Goal: Task Accomplishment & Management: Manage account settings

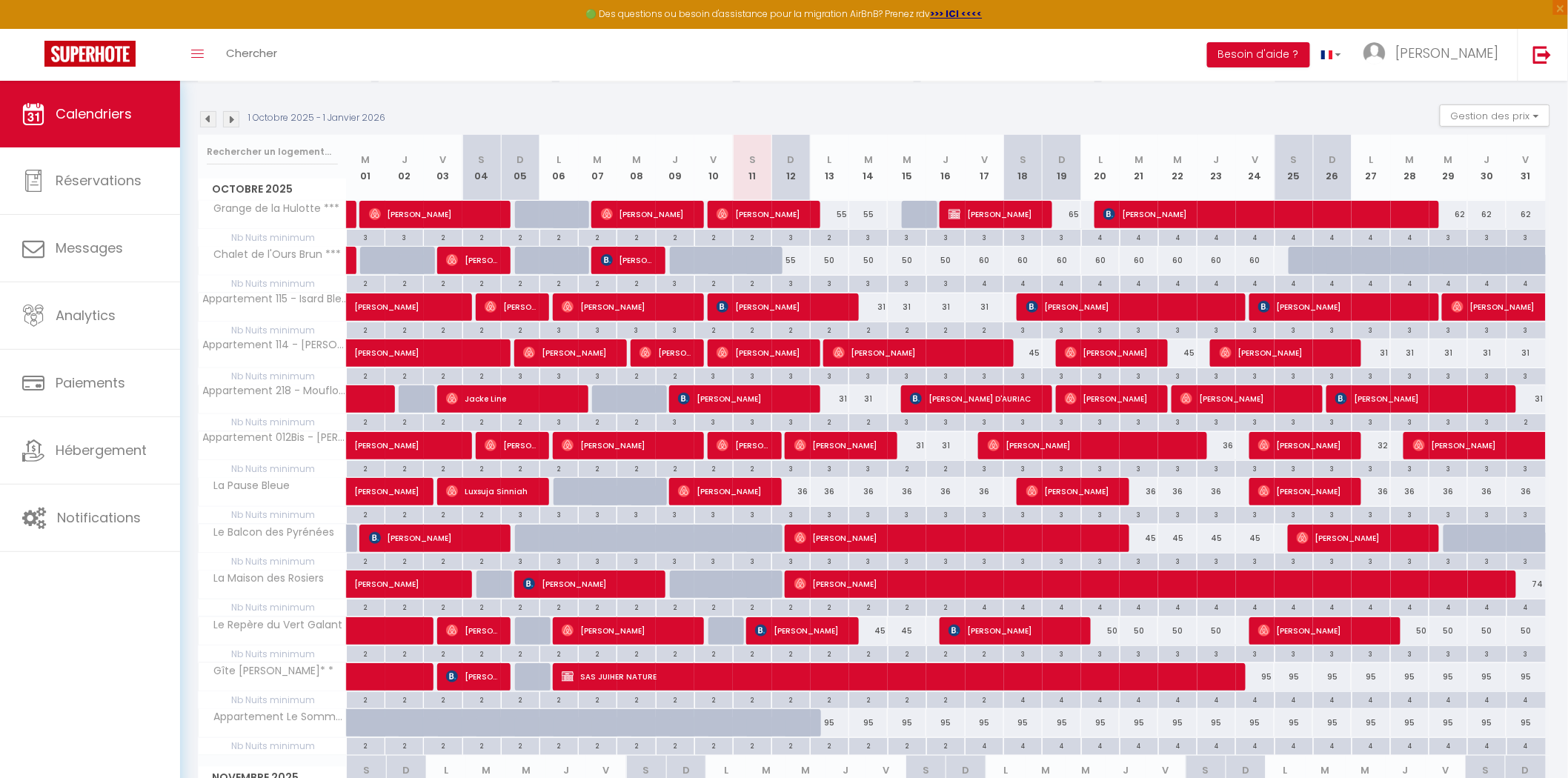
scroll to position [137, 0]
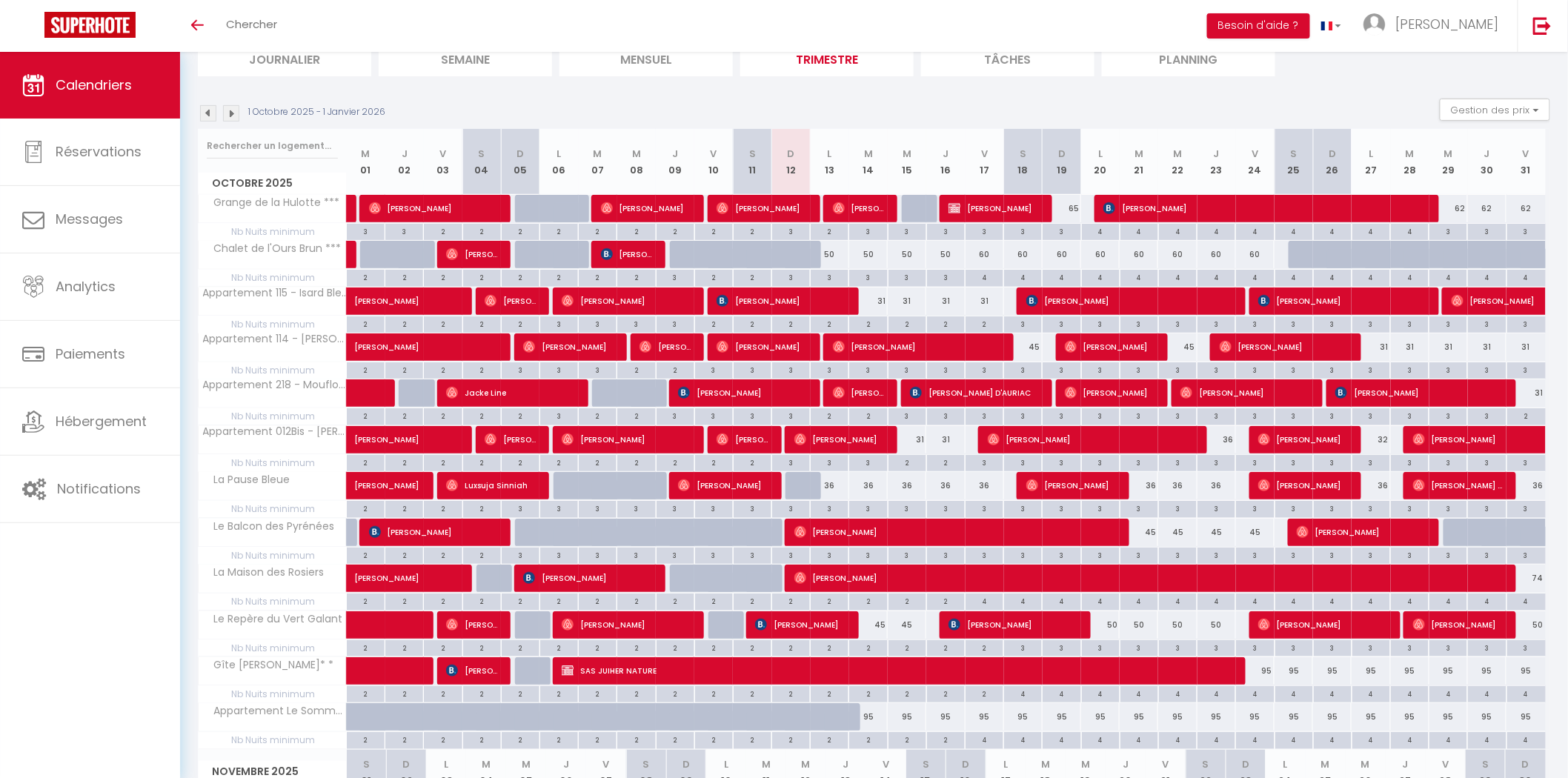
scroll to position [114, 0]
click at [984, 279] on div "4" at bounding box center [983, 276] width 38 height 14
type input "4"
type input "Ven 17 Octobre 2025"
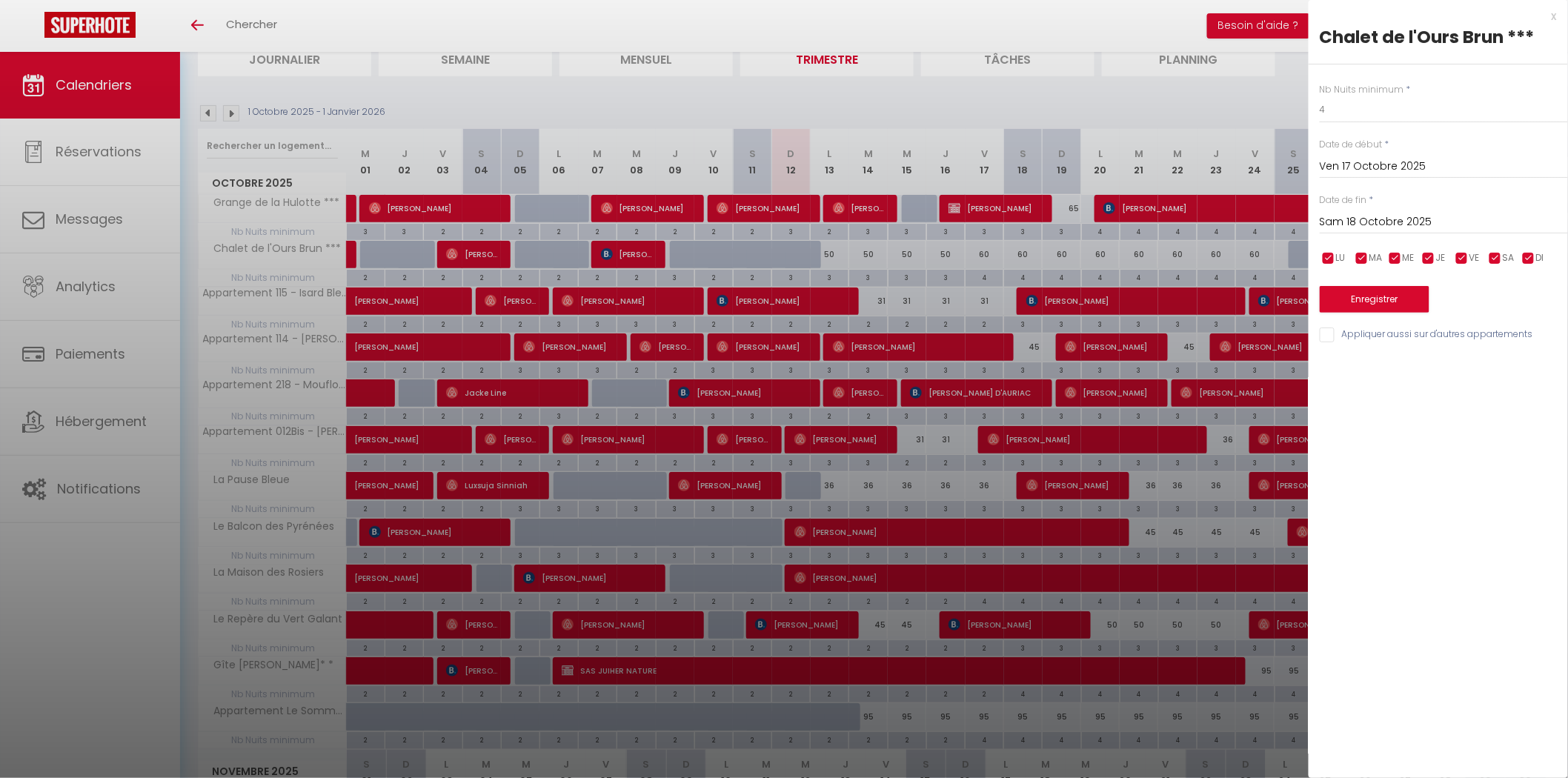
click at [1371, 217] on input "Sam 18 Octobre 2025" at bounding box center [1443, 222] width 248 height 19
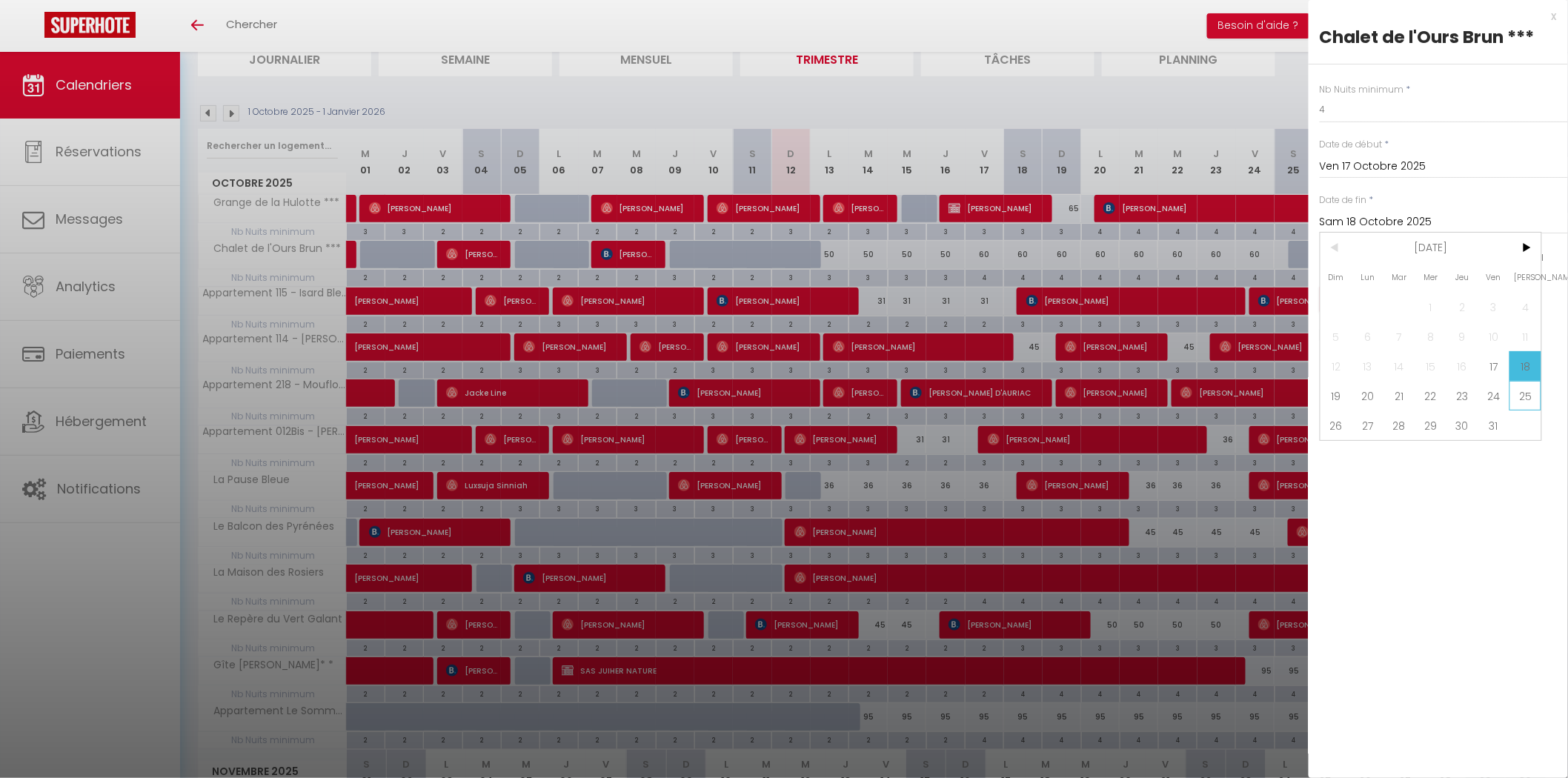
click at [1515, 395] on span "25" at bounding box center [1525, 396] width 32 height 30
type input "Sam 25 Octobre 2025"
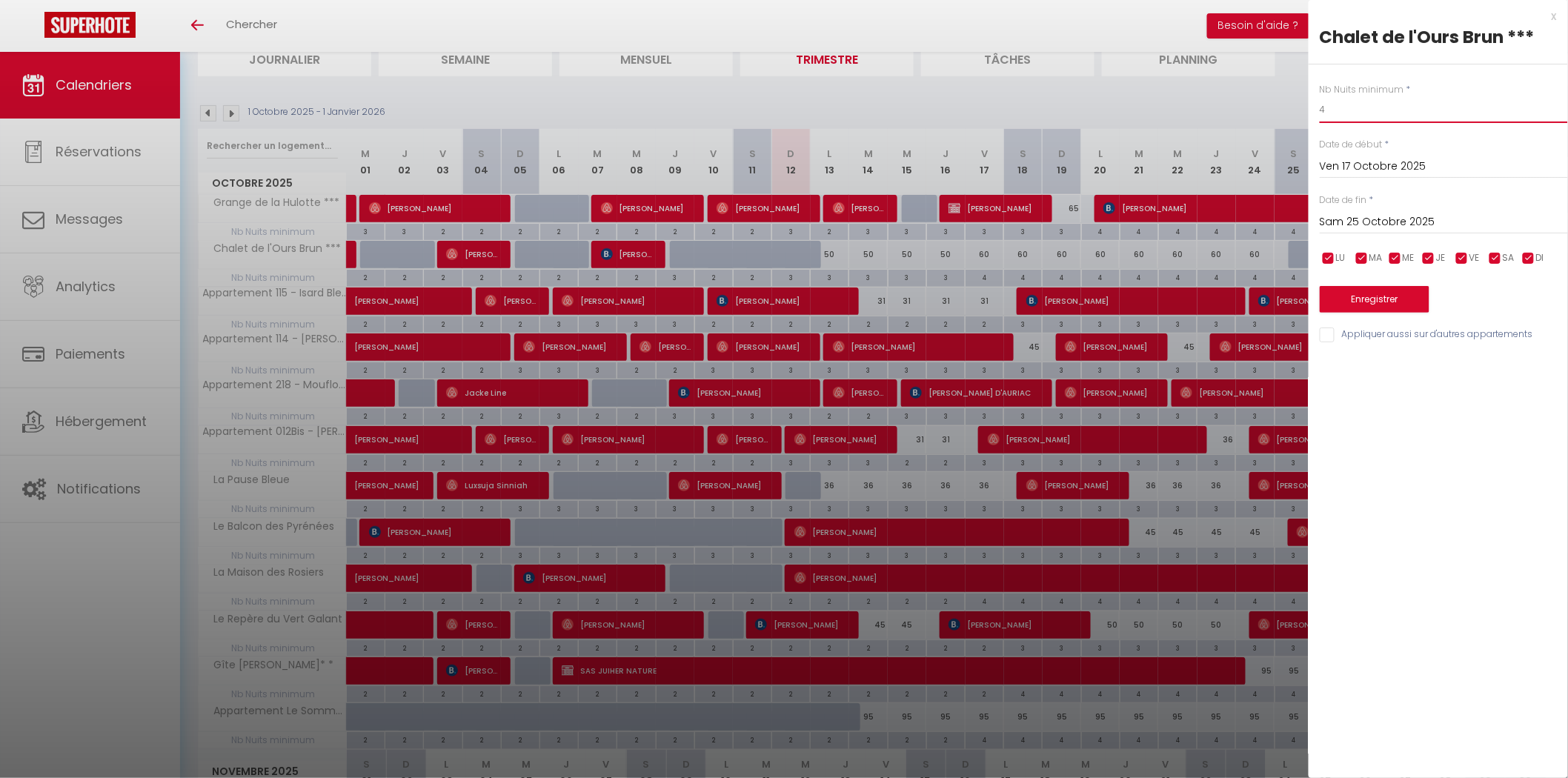
drag, startPoint x: 1344, startPoint y: 109, endPoint x: 1256, endPoint y: 107, distance: 88.0
type input "3"
click at [1391, 300] on button "Enregistrer" at bounding box center [1374, 299] width 110 height 27
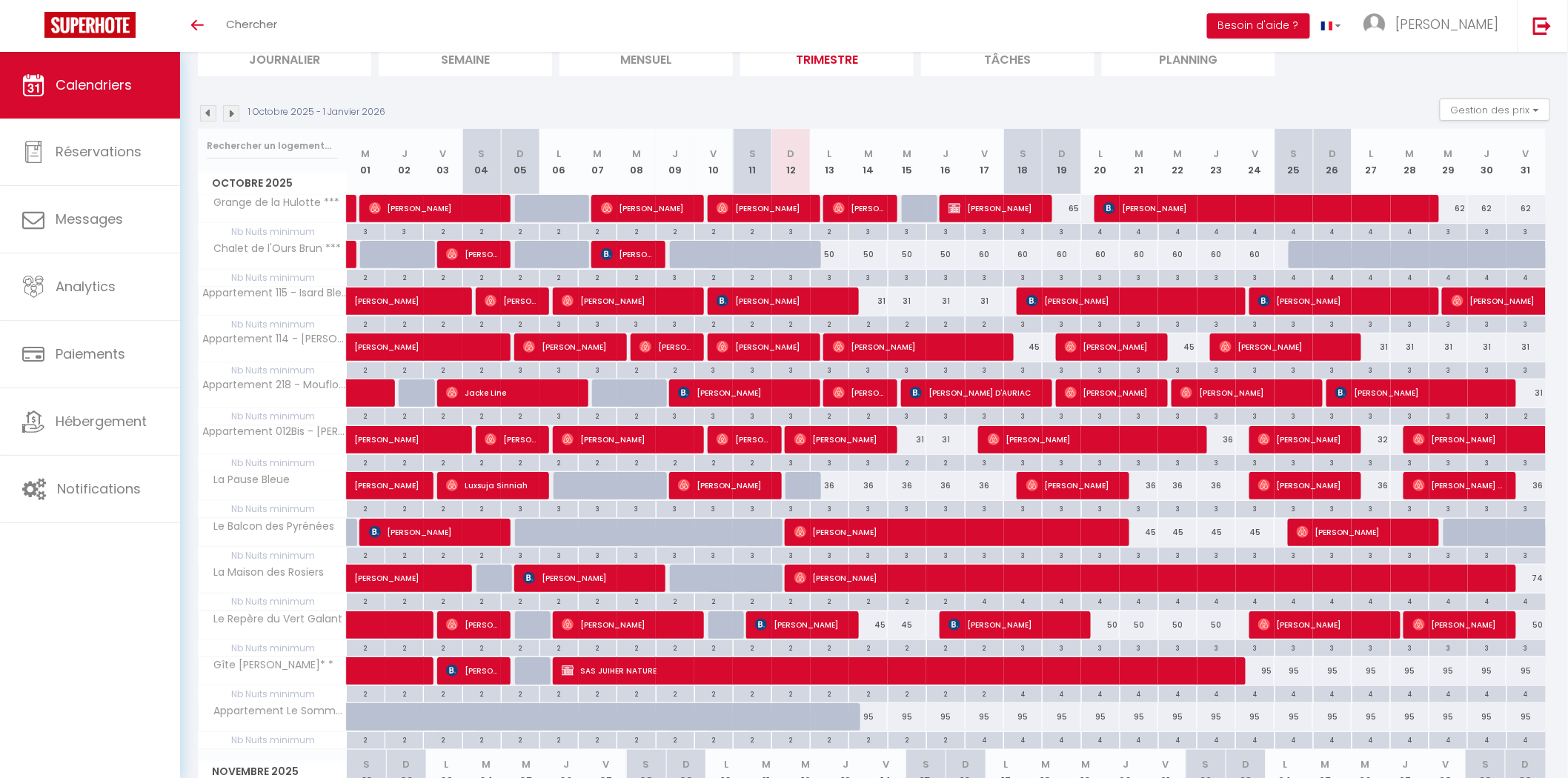
drag, startPoint x: 921, startPoint y: 437, endPoint x: 979, endPoint y: 437, distance: 58.0
click at [921, 437] on div "31" at bounding box center [907, 439] width 39 height 27
type input "31"
type input "Mer 15 Octobre 2025"
type input "Jeu 16 Octobre 2025"
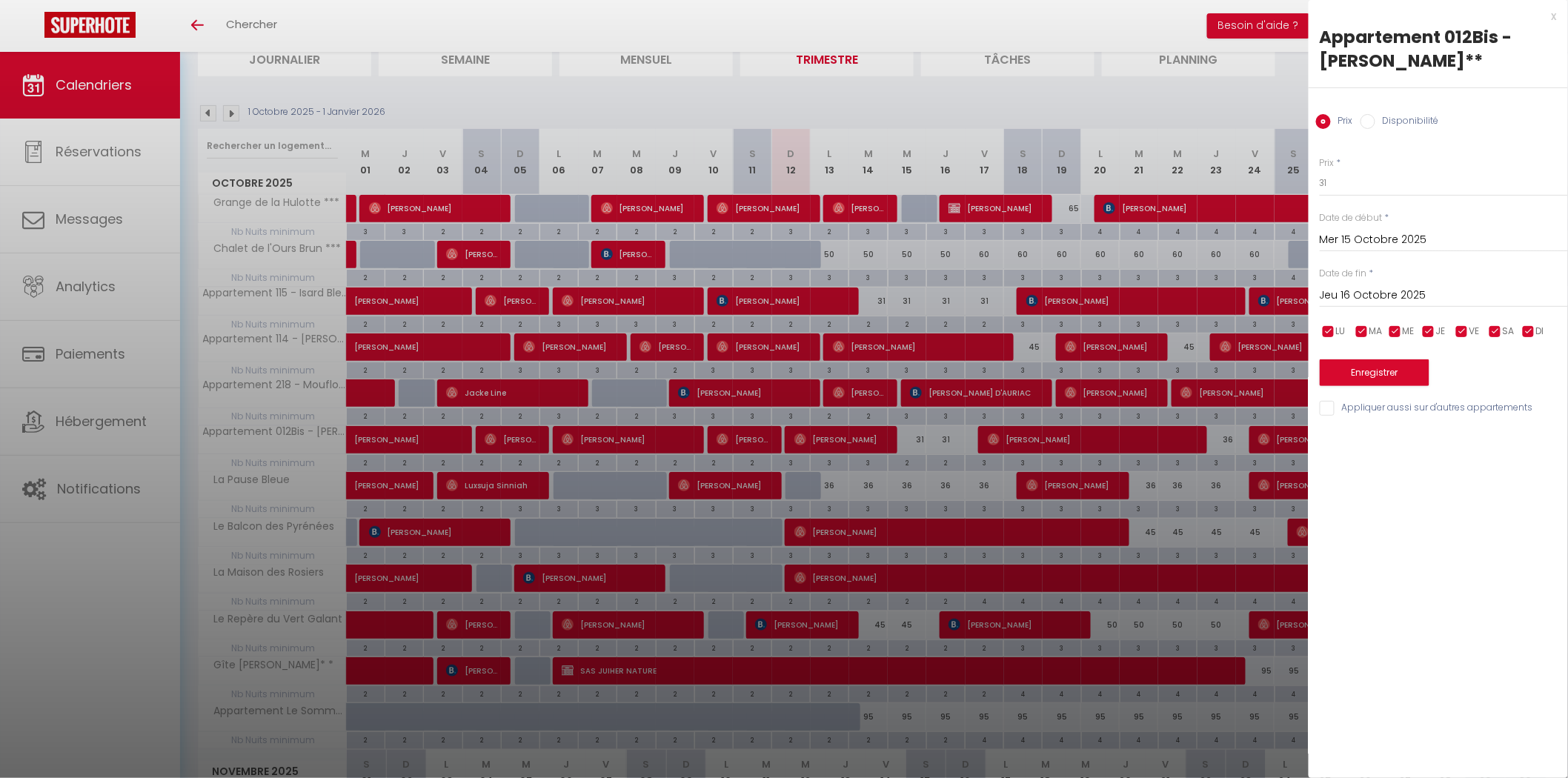
click at [1553, 16] on div "x" at bounding box center [1432, 16] width 248 height 17
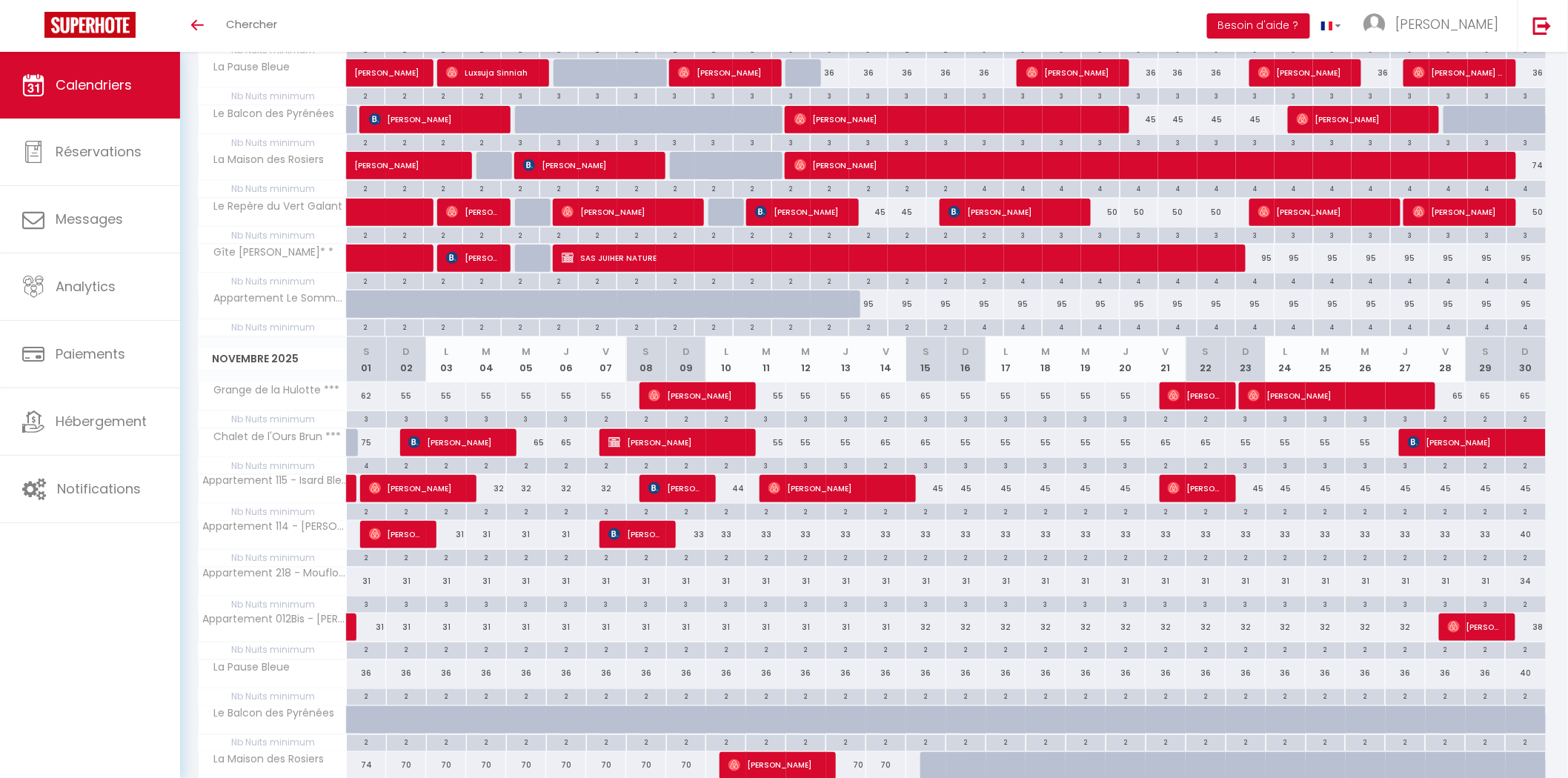
scroll to position [526, 0]
click at [936, 492] on div "45" at bounding box center [925, 489] width 40 height 27
type input "45"
type input "[DATE]"
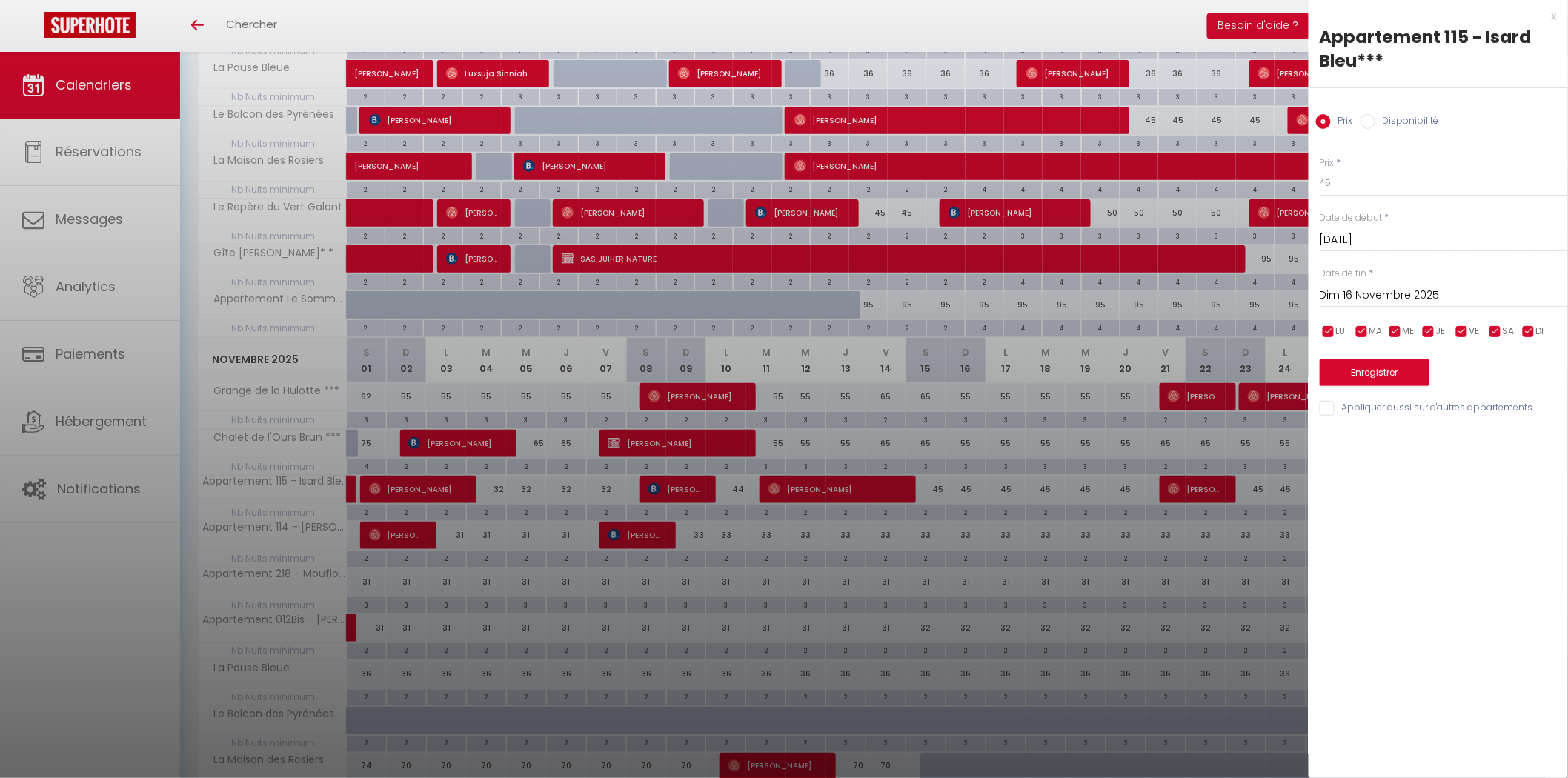
click at [1373, 292] on input "Dim 16 Novembre 2025" at bounding box center [1443, 295] width 248 height 19
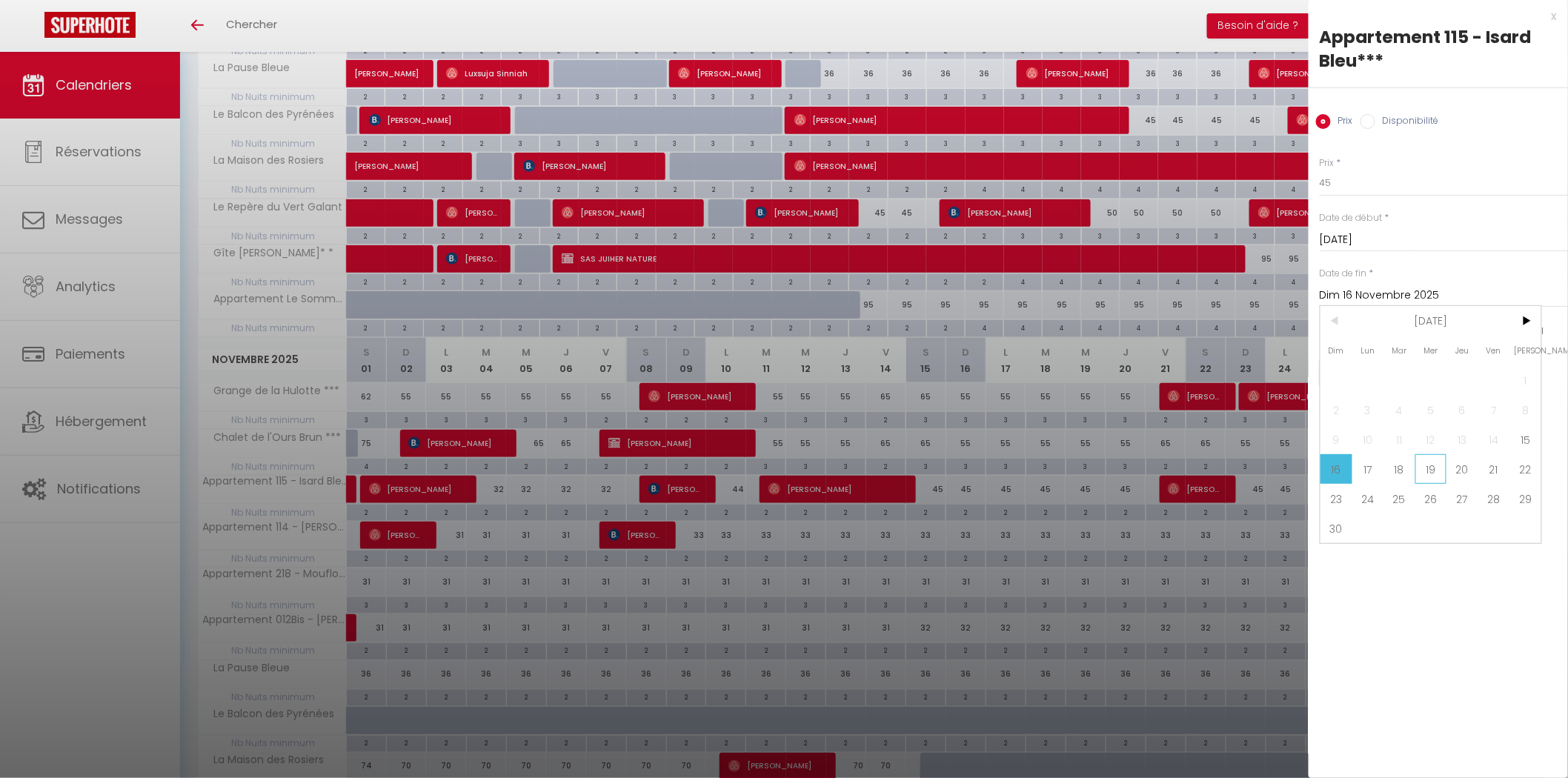
click at [1423, 468] on span "19" at bounding box center [1430, 469] width 32 height 30
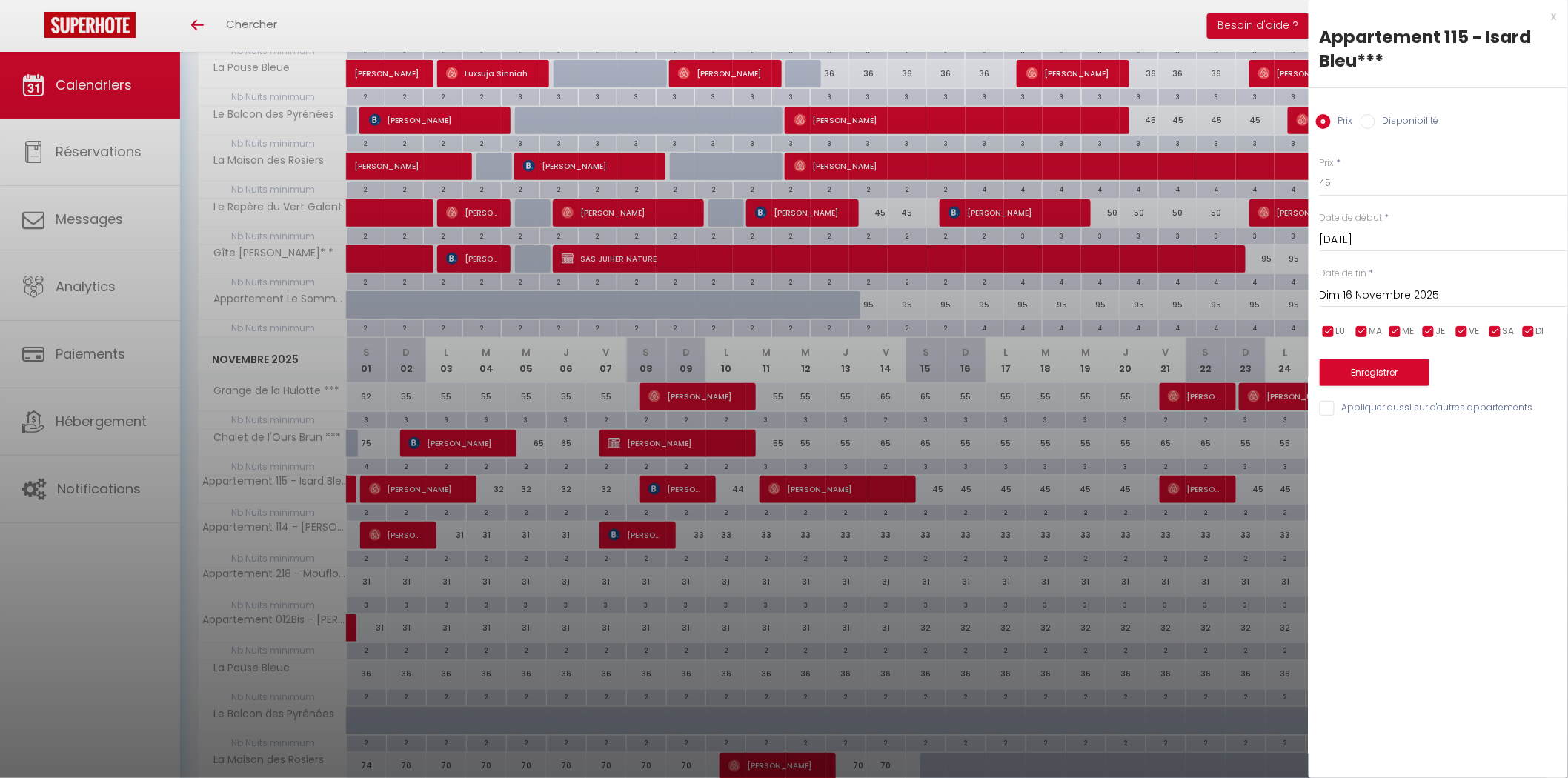
type input "Mer 19 Novembre 2025"
drag, startPoint x: 1346, startPoint y: 181, endPoint x: 1294, endPoint y: 181, distance: 52.0
click at [1297, 181] on body "🟢 Des questions ou besoin d'assistance pour la migration AirBnB? Prenez rdv >>>…" at bounding box center [784, 563] width 1568 height 2074
type input "40"
click at [1381, 374] on button "Enregistrer" at bounding box center [1374, 373] width 110 height 27
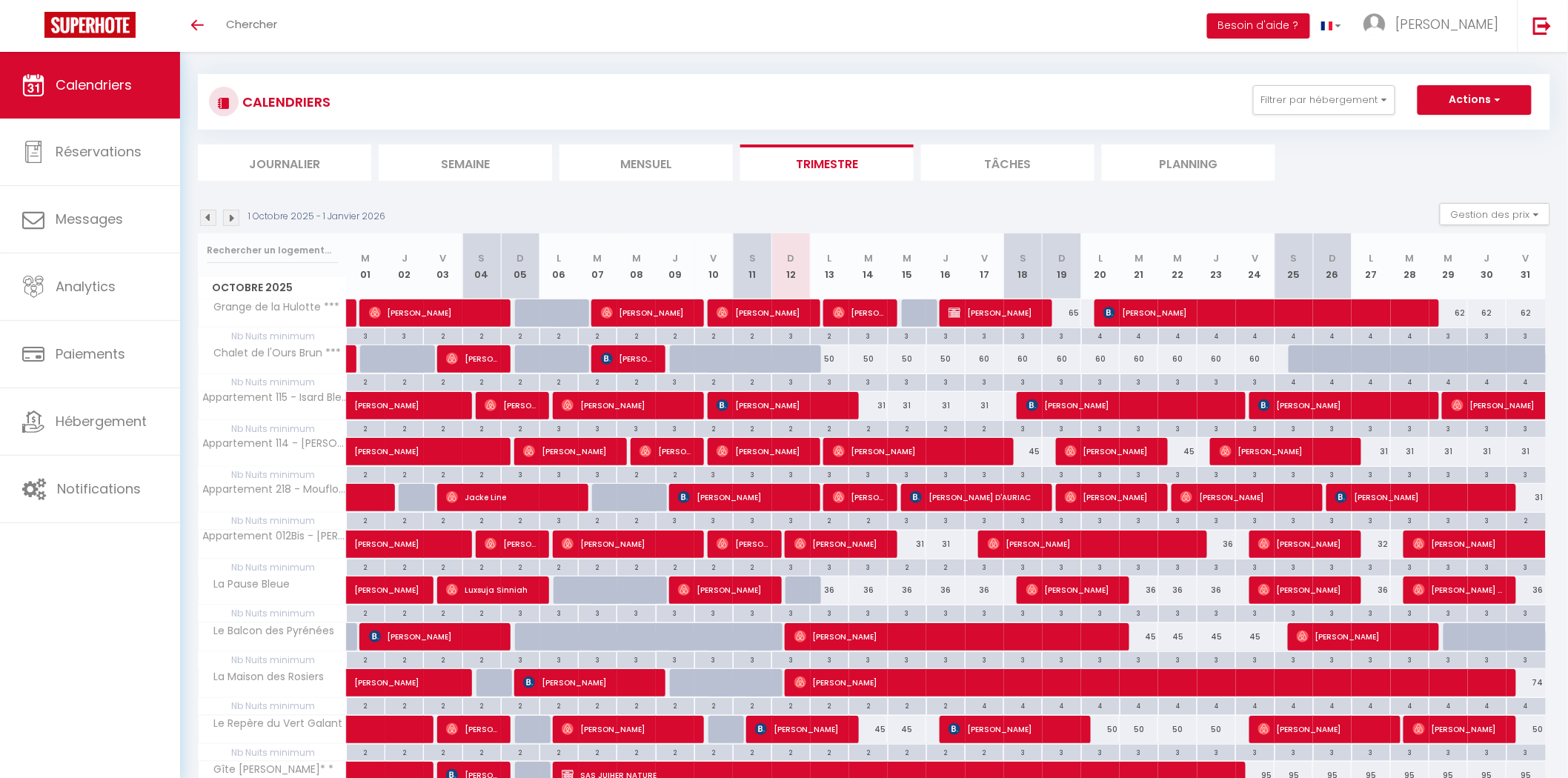
scroll to position [0, 0]
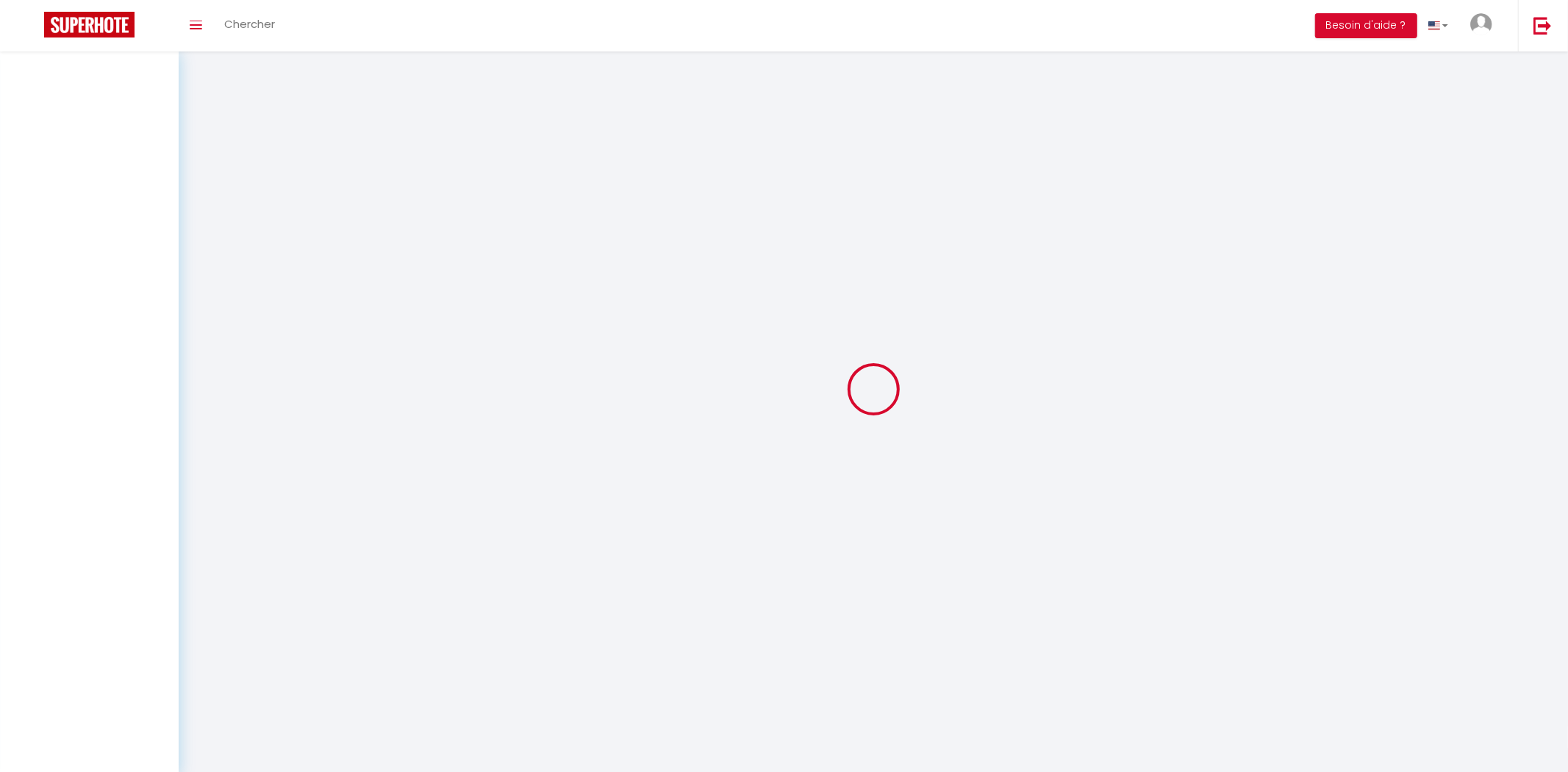
select select
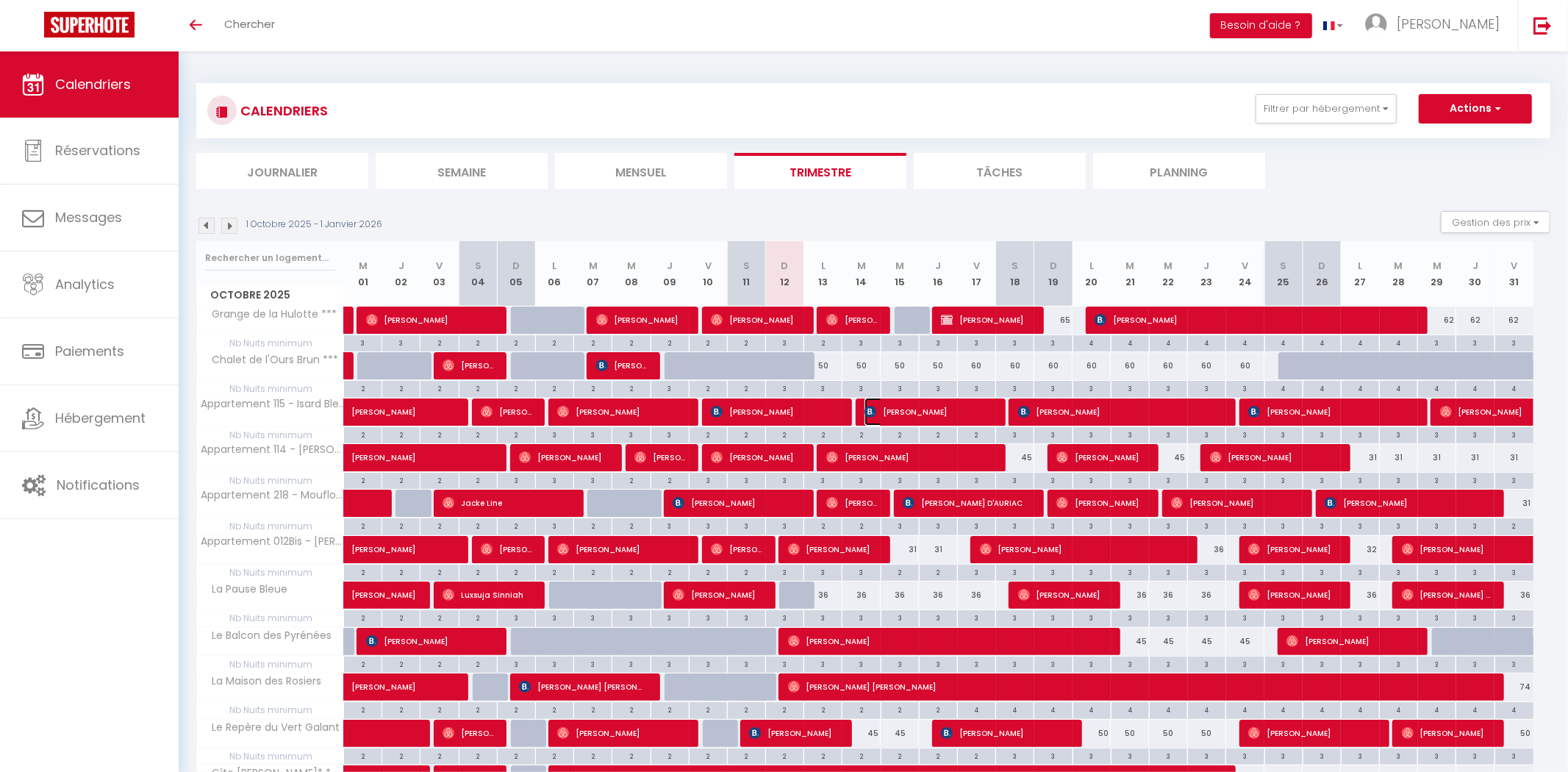
click at [933, 417] on span "Behiye Günes" at bounding box center [928, 411] width 127 height 28
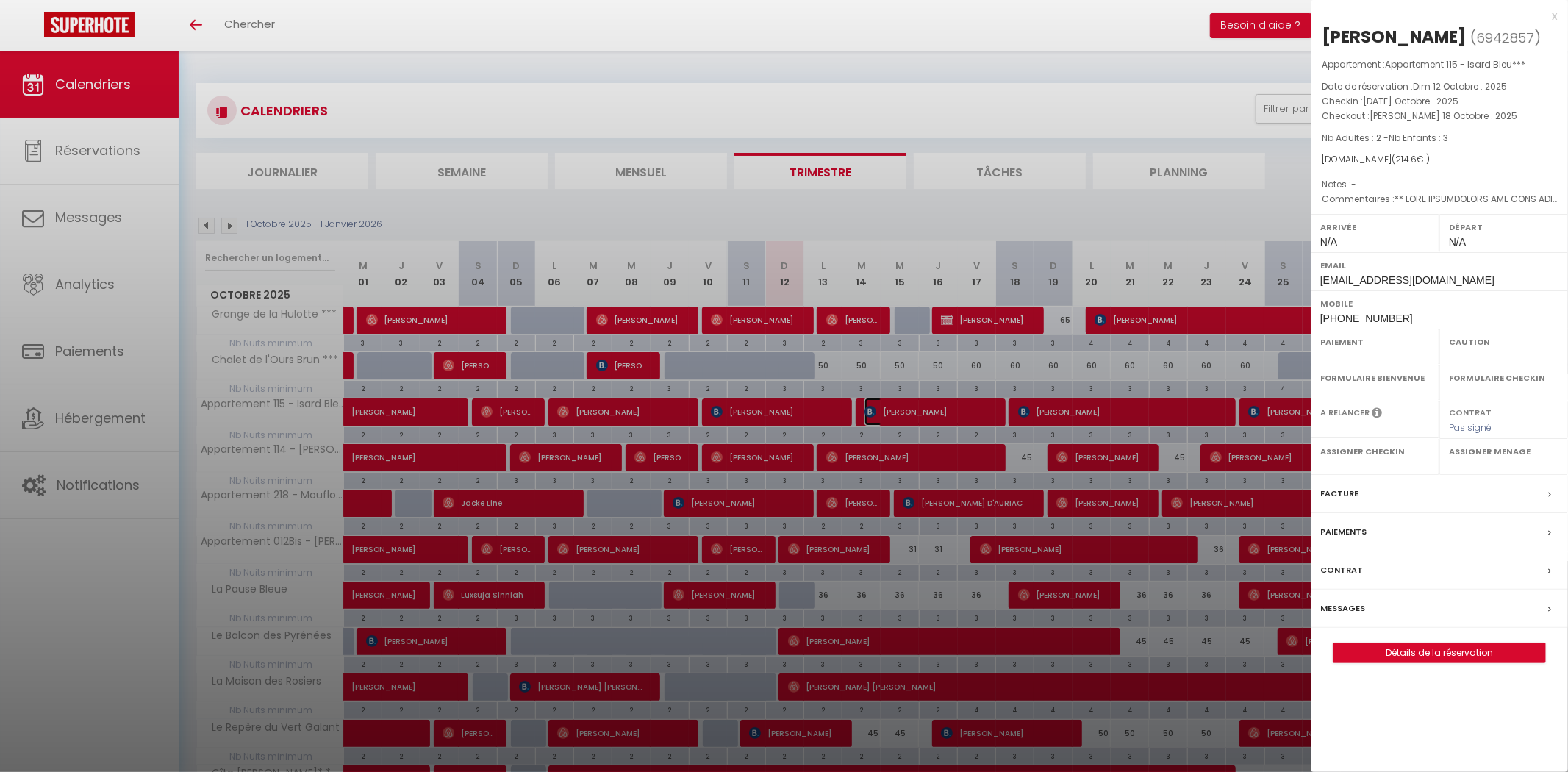
select select "OK"
select select "0"
select select "1"
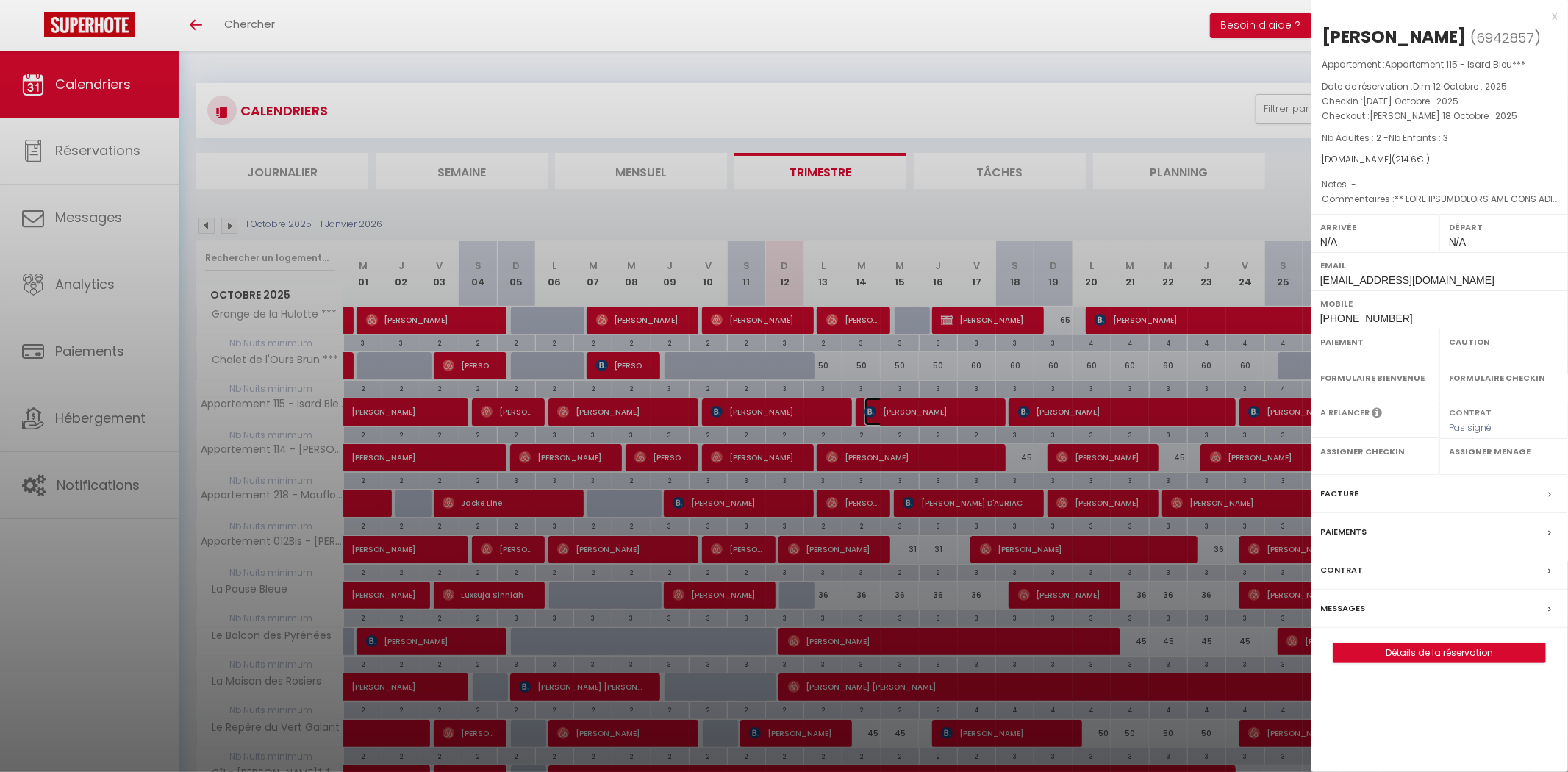
select select "53485"
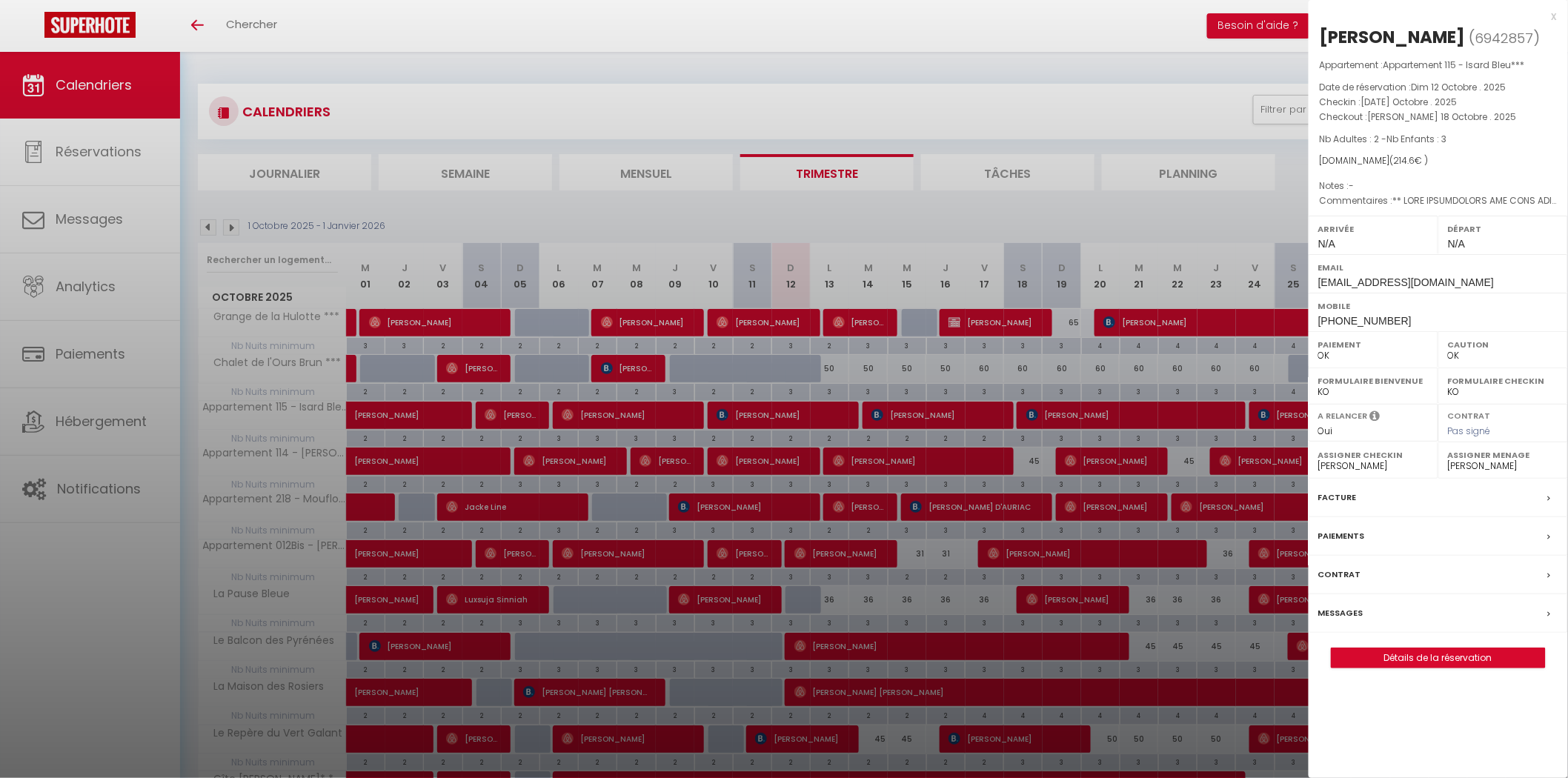
click at [1552, 19] on div "x" at bounding box center [1432, 16] width 248 height 17
